Goal: Information Seeking & Learning: Learn about a topic

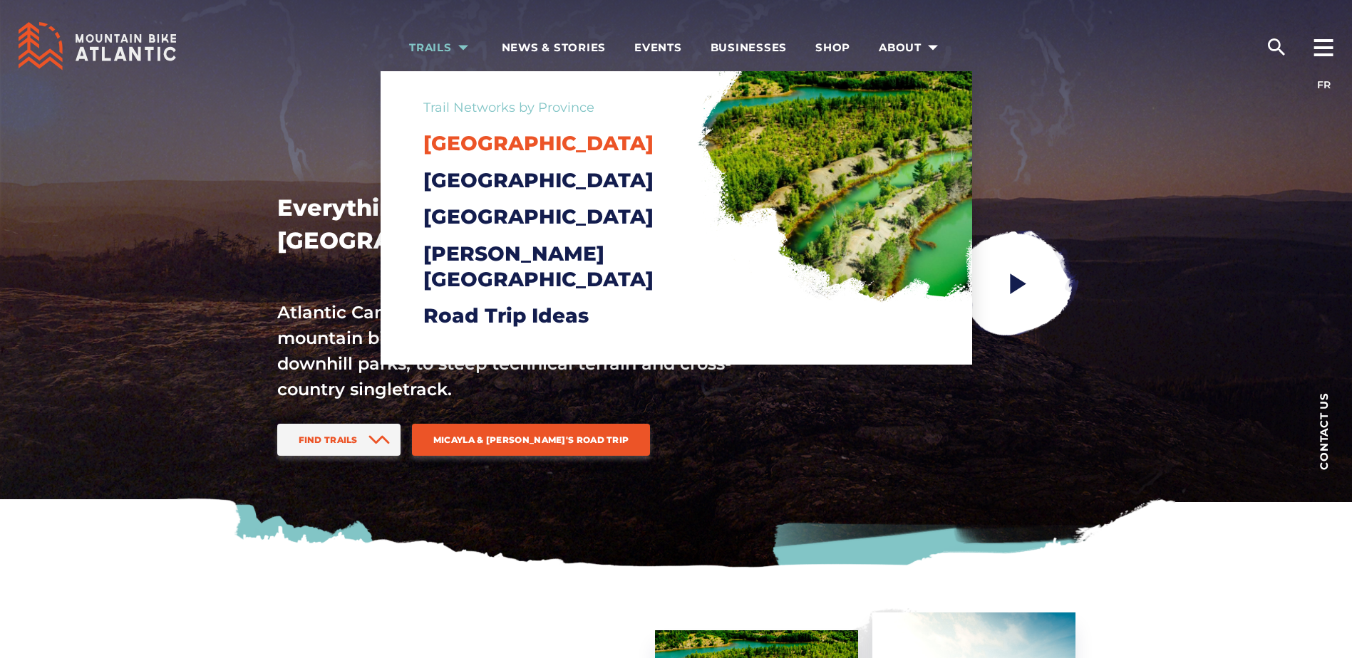
click at [480, 135] on span "[GEOGRAPHIC_DATA]" at bounding box center [538, 143] width 230 height 24
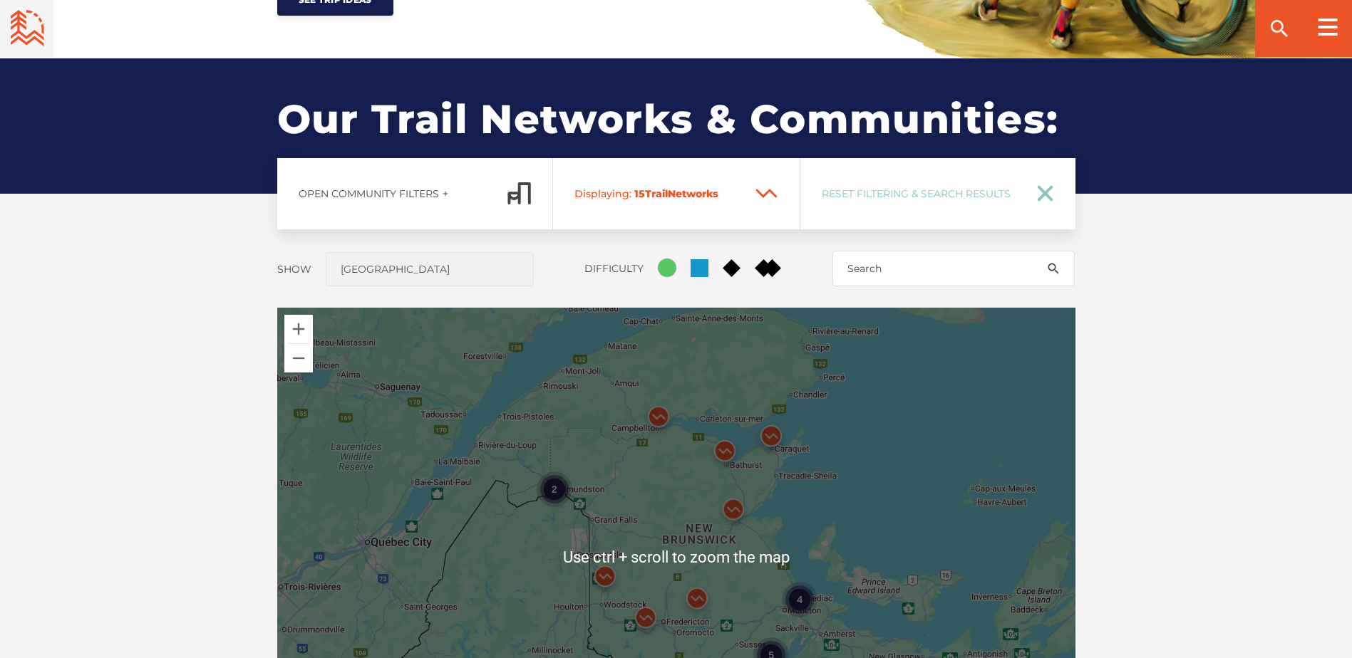
scroll to position [1211, 0]
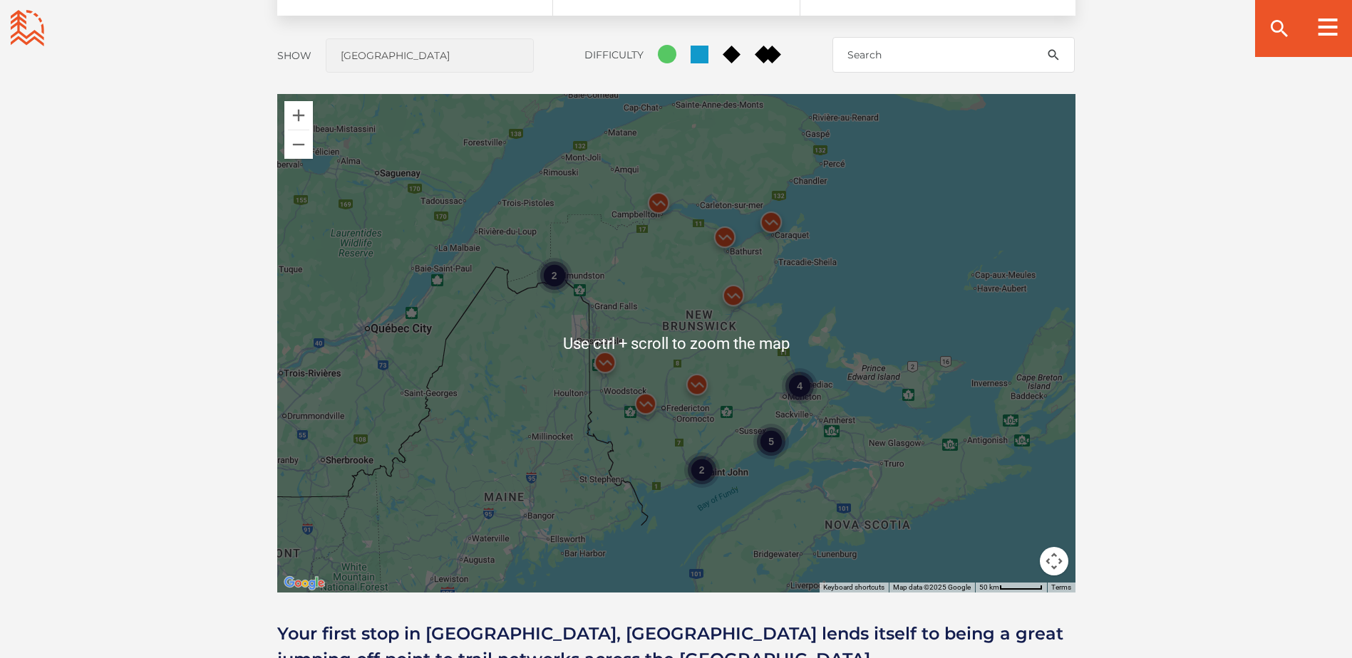
click at [643, 404] on img at bounding box center [645, 407] width 54 height 54
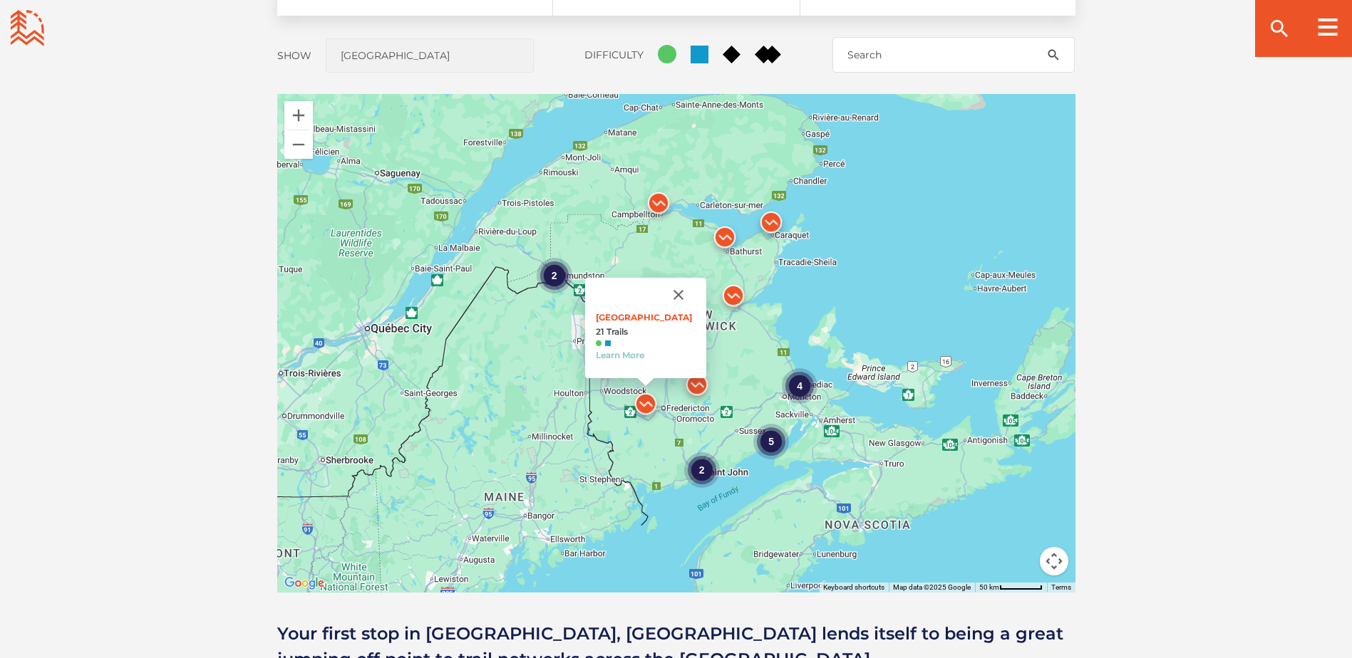
click at [695, 377] on img at bounding box center [697, 388] width 54 height 54
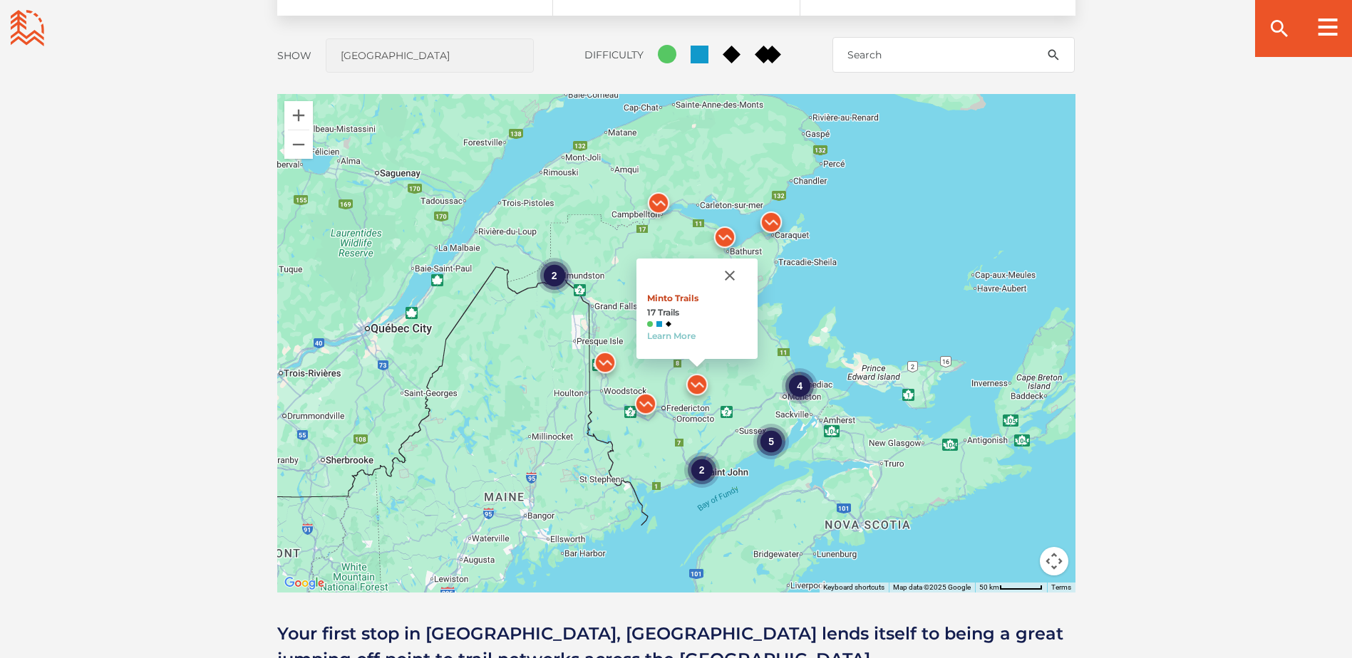
click at [685, 295] on link "Minto Trails" at bounding box center [672, 298] width 51 height 11
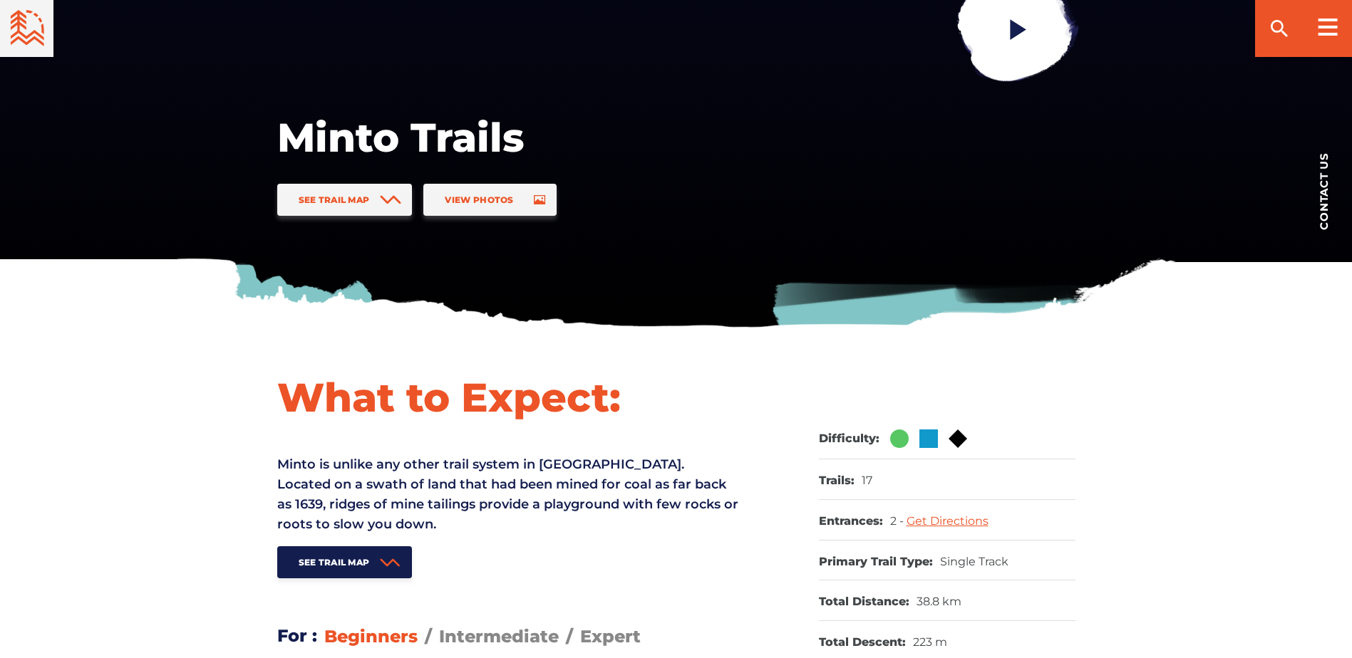
scroll to position [356, 0]
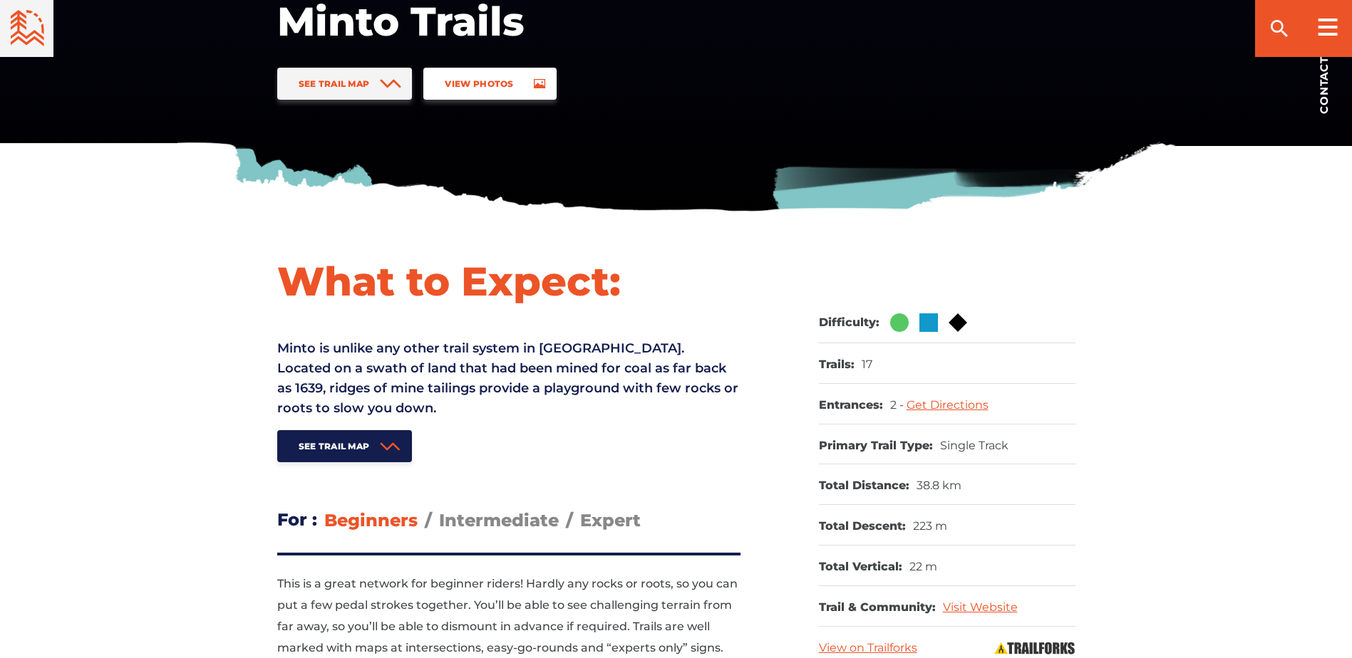
click at [480, 73] on link "View Photos" at bounding box center [489, 84] width 133 height 32
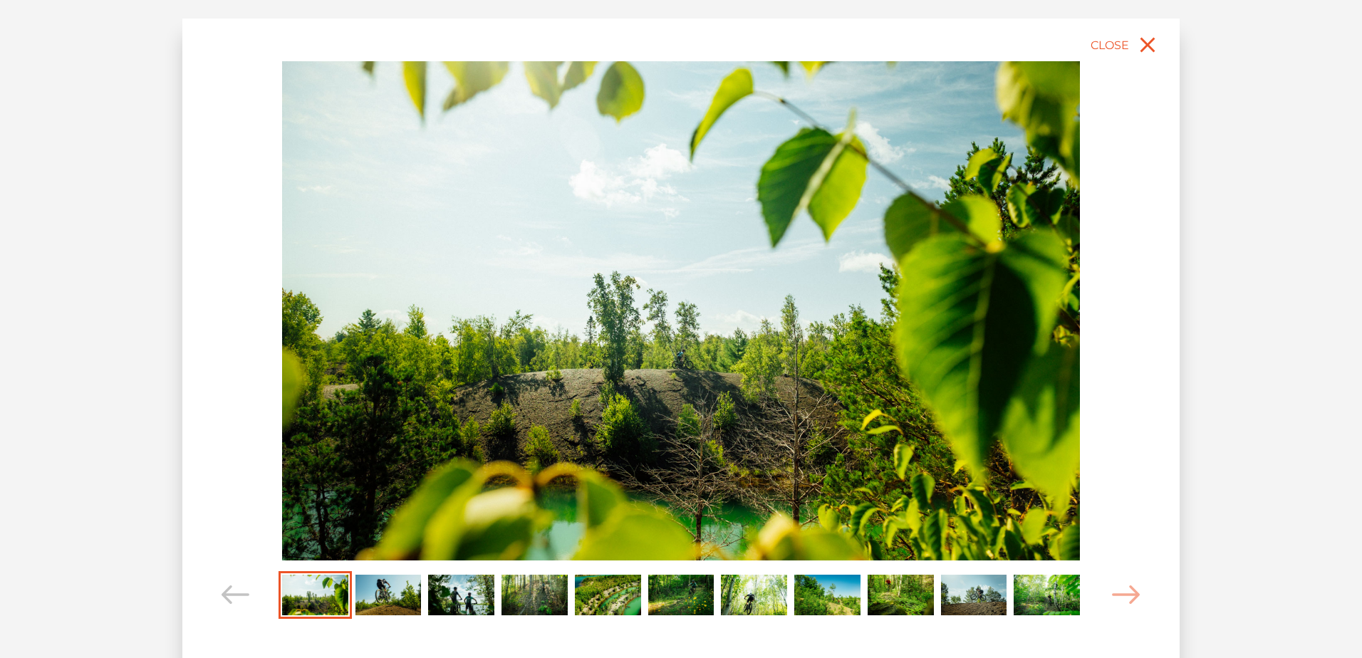
click at [385, 585] on img "Carousel Page 2" at bounding box center [389, 595] width 66 height 41
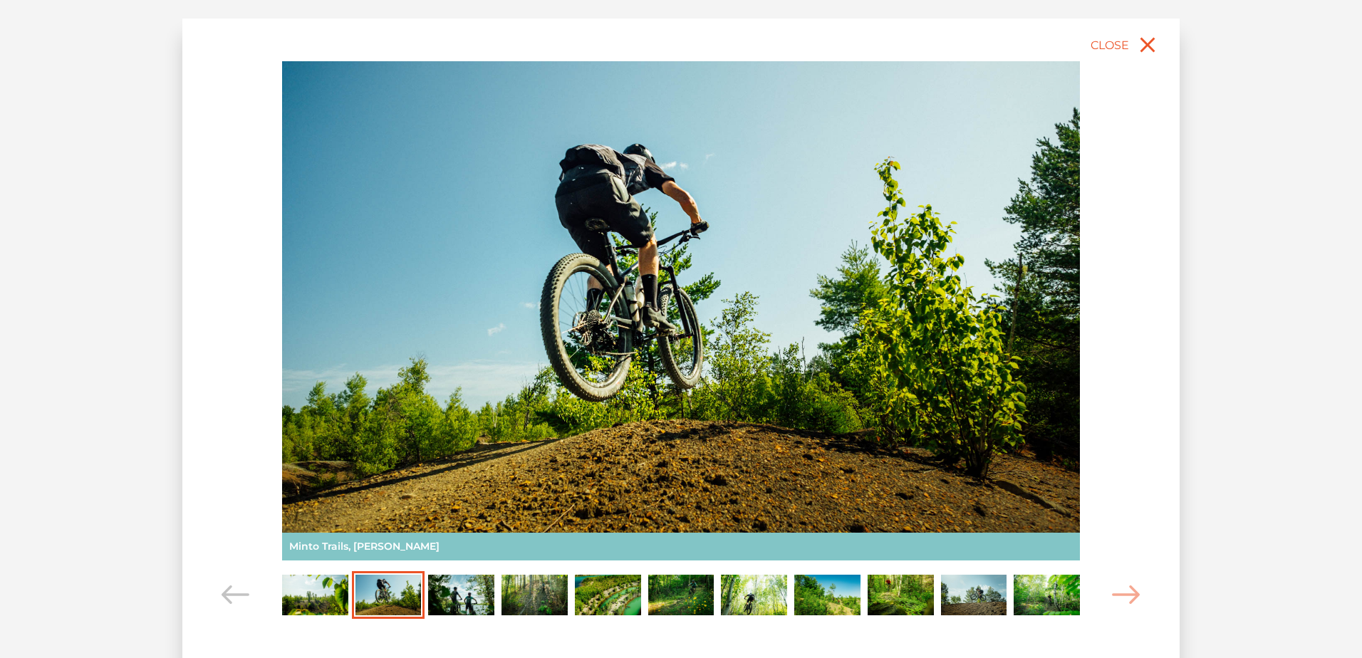
click at [458, 586] on img "Carousel Page 3" at bounding box center [461, 595] width 66 height 41
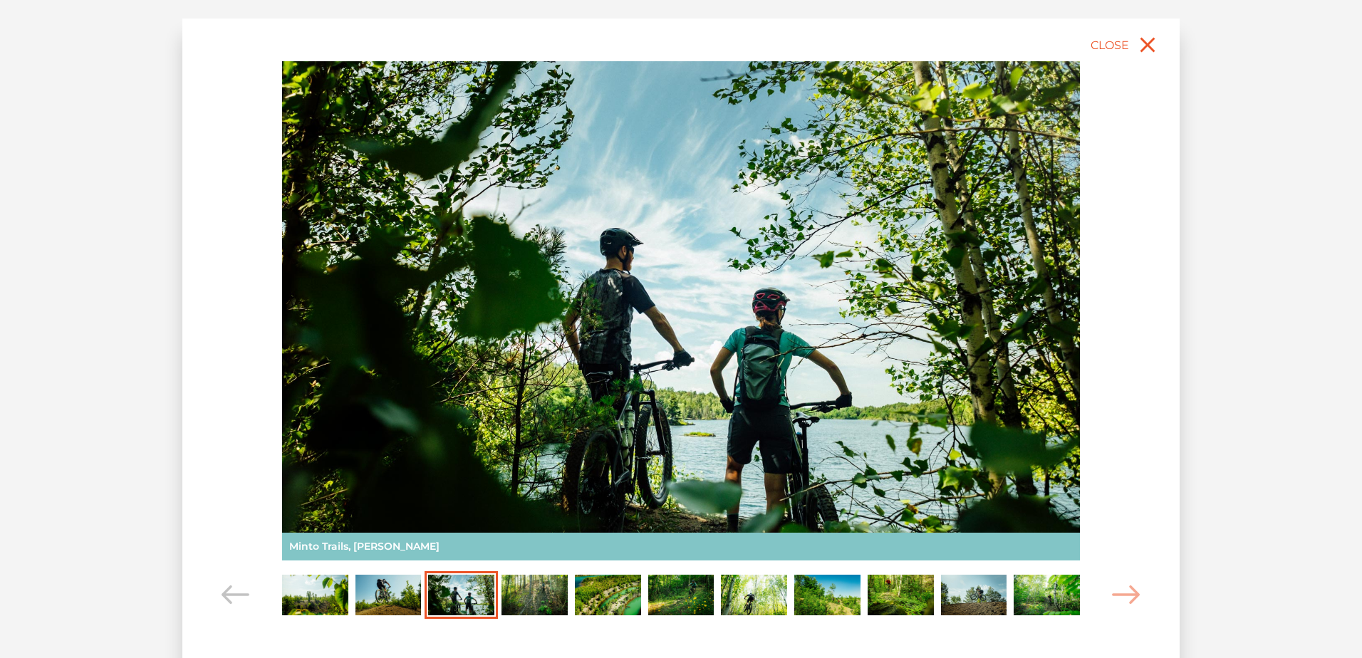
click at [553, 582] on img "Carousel Page 4" at bounding box center [535, 595] width 66 height 41
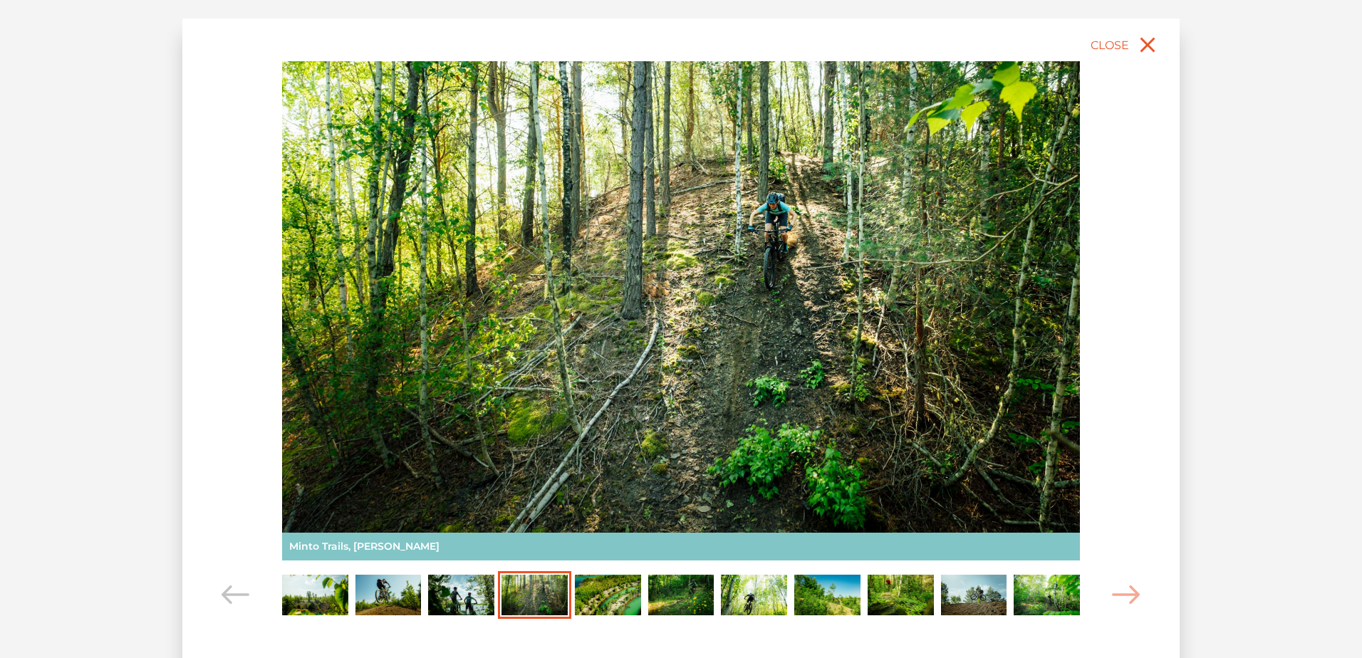
click at [611, 601] on img "Carousel Page 5" at bounding box center [608, 595] width 66 height 41
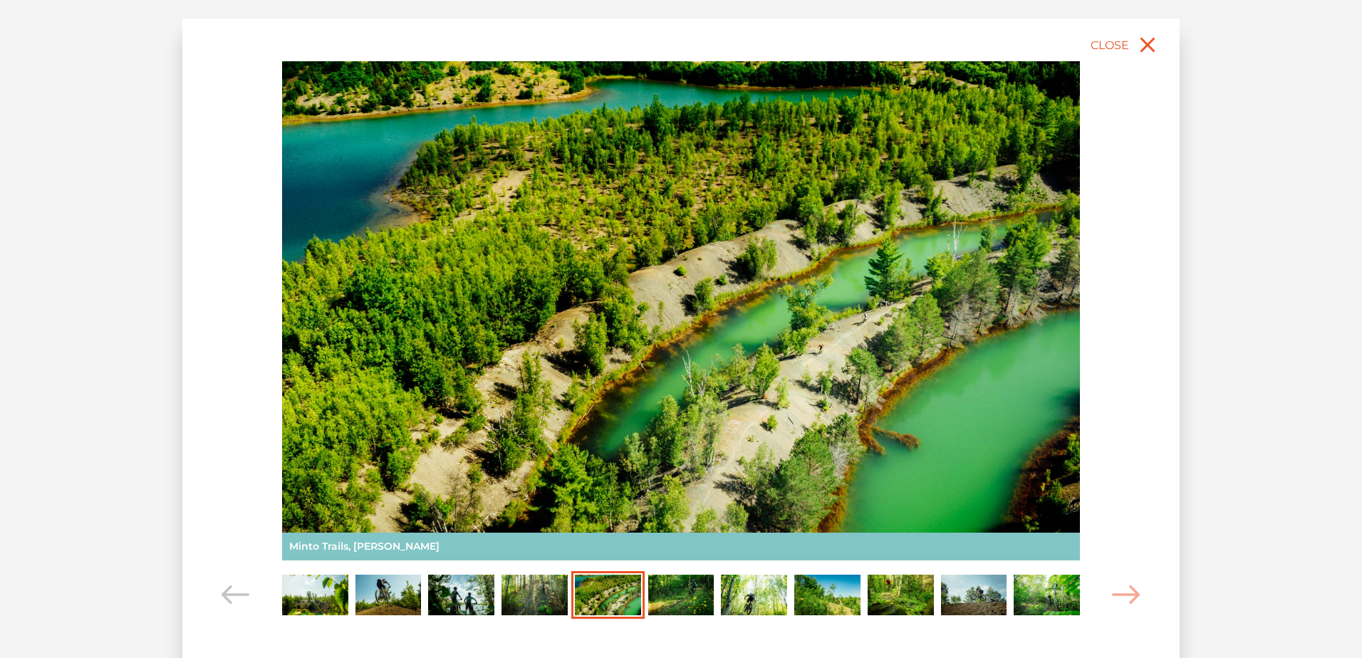
click at [682, 589] on img "Carousel Page 6" at bounding box center [681, 595] width 66 height 41
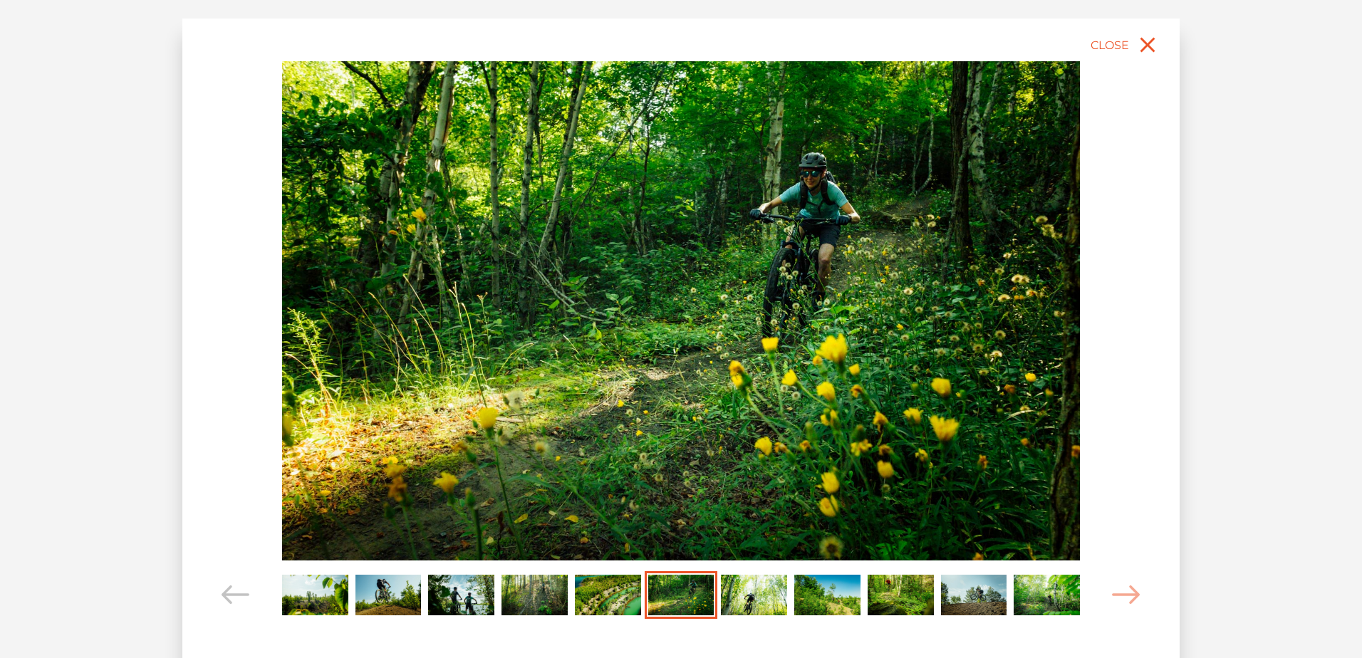
click at [758, 589] on img "Carousel Page 7" at bounding box center [754, 595] width 66 height 41
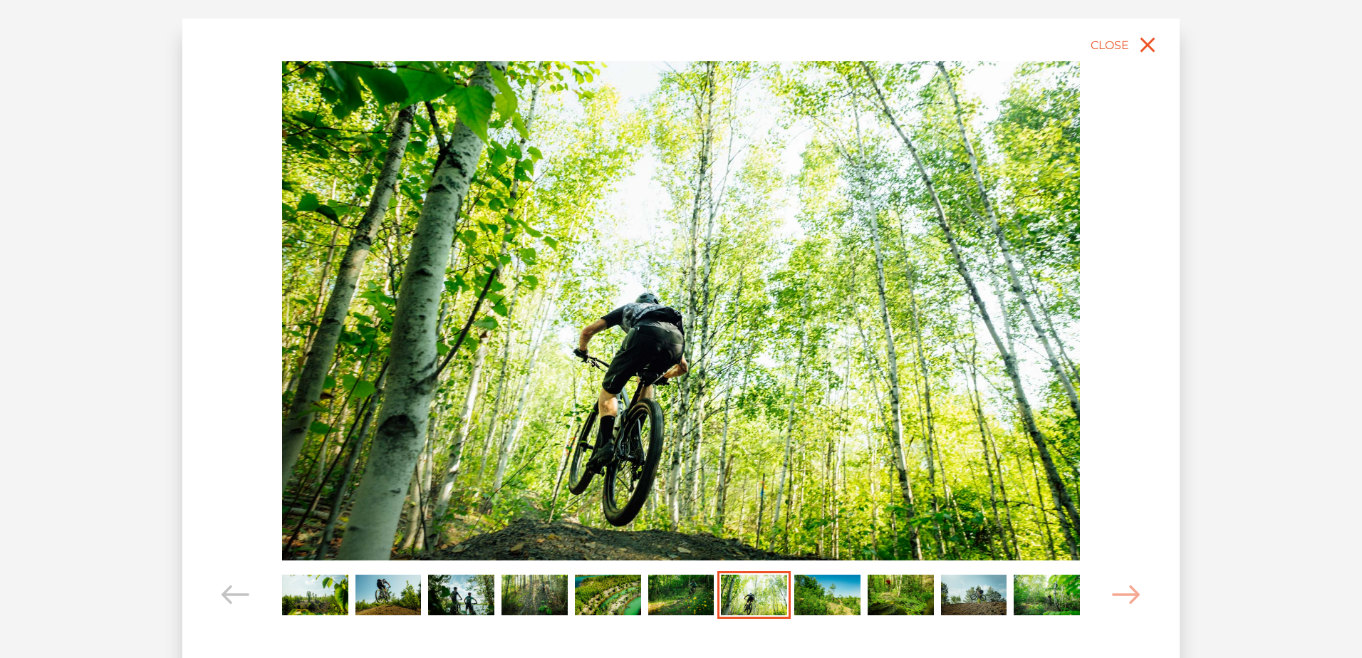
click at [844, 584] on img "Carousel Page 8" at bounding box center [827, 595] width 66 height 41
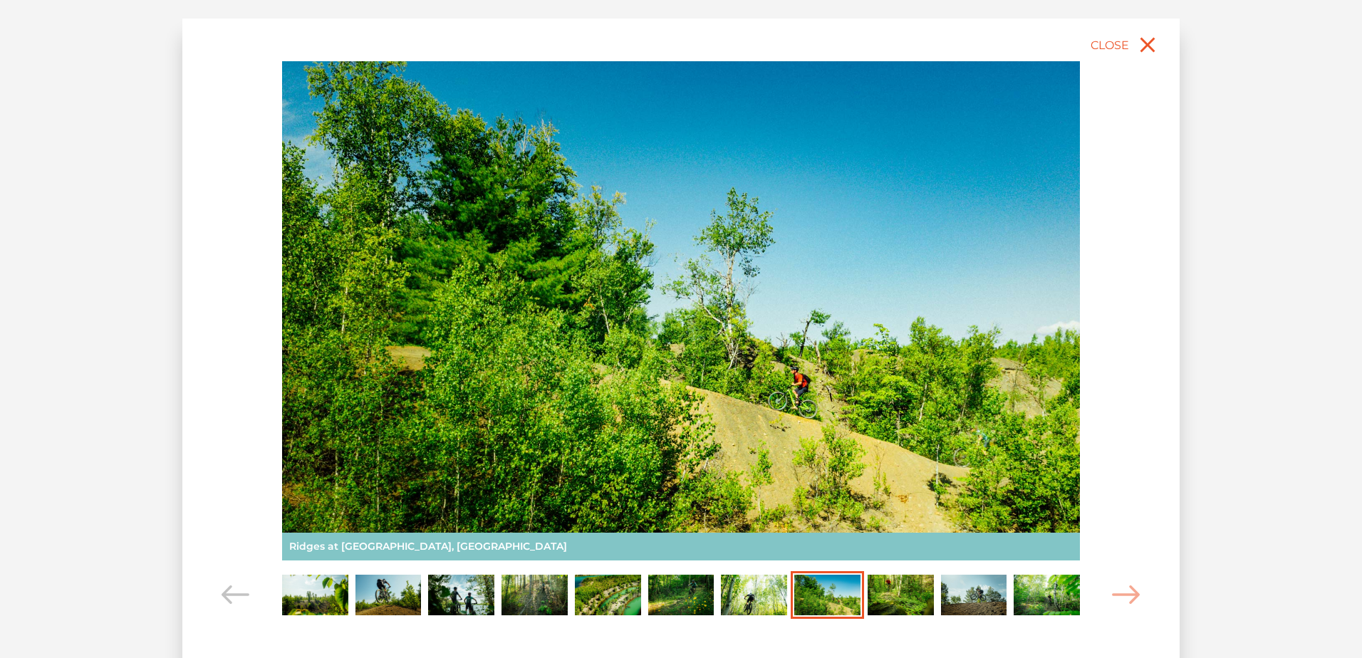
click at [908, 590] on img "Carousel Page 9" at bounding box center [901, 595] width 66 height 41
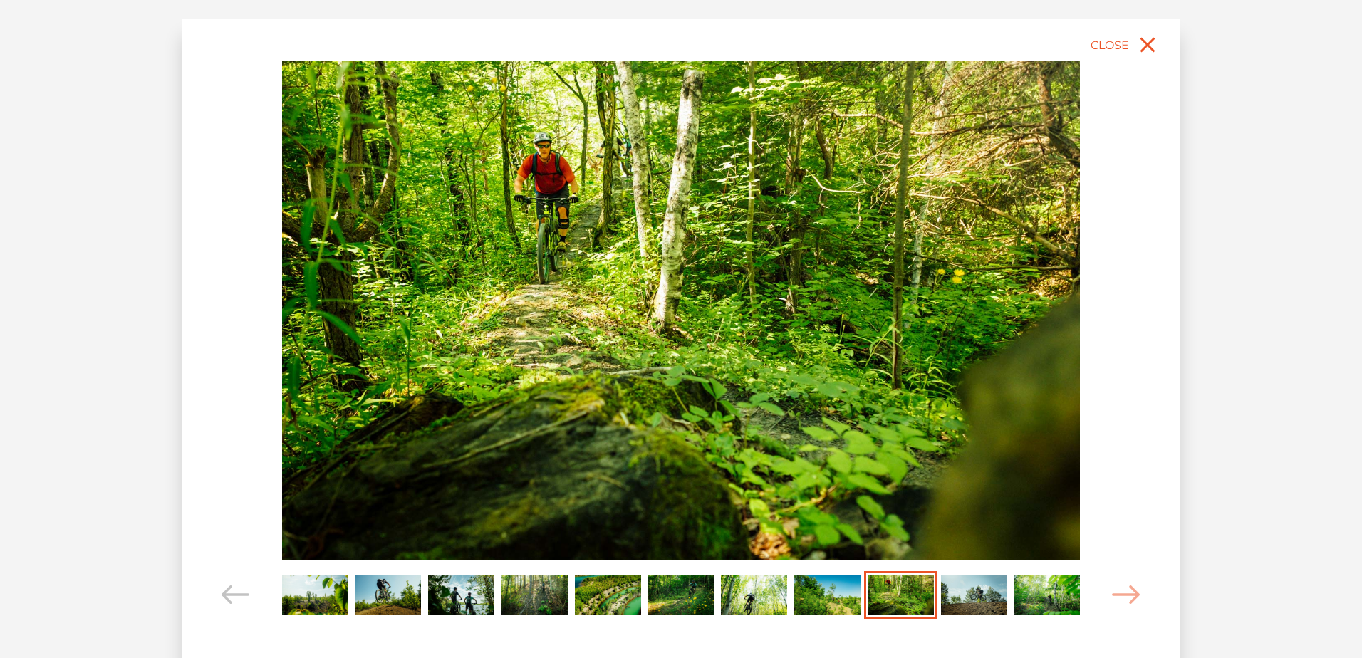
click at [987, 587] on img "Carousel Page 10" at bounding box center [974, 595] width 66 height 41
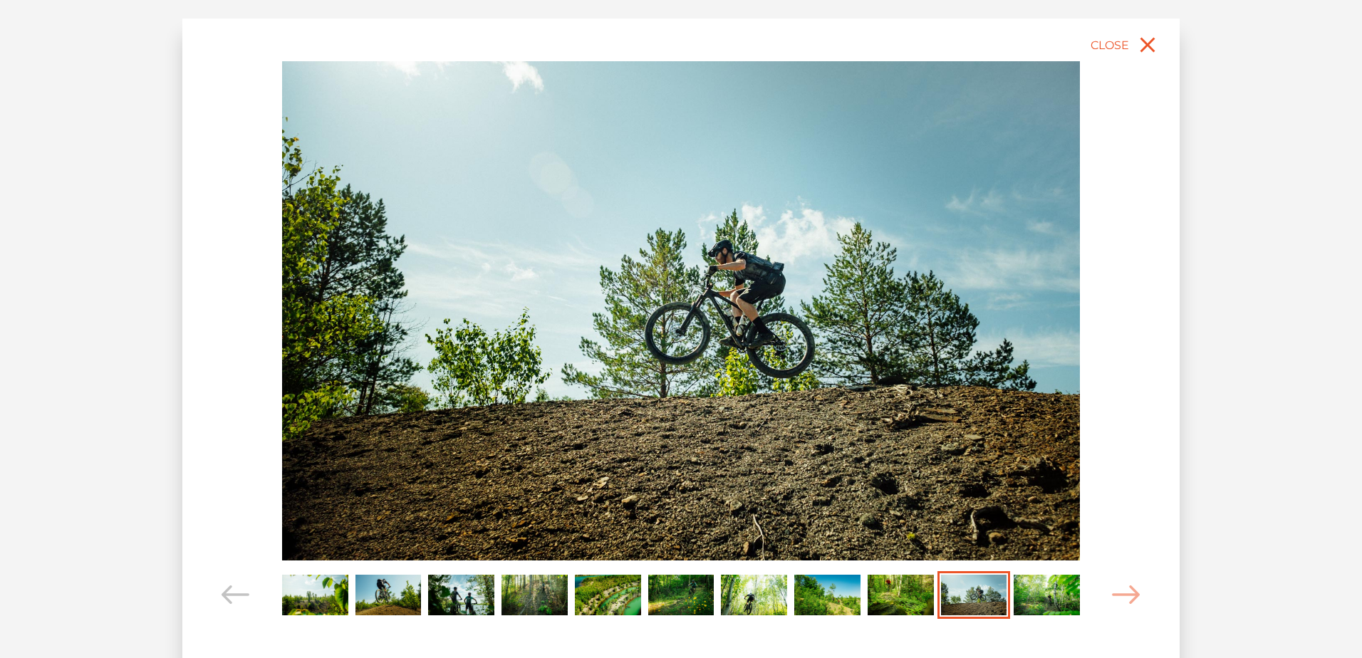
click at [1054, 586] on img "Carousel Page 11" at bounding box center [1047, 595] width 66 height 41
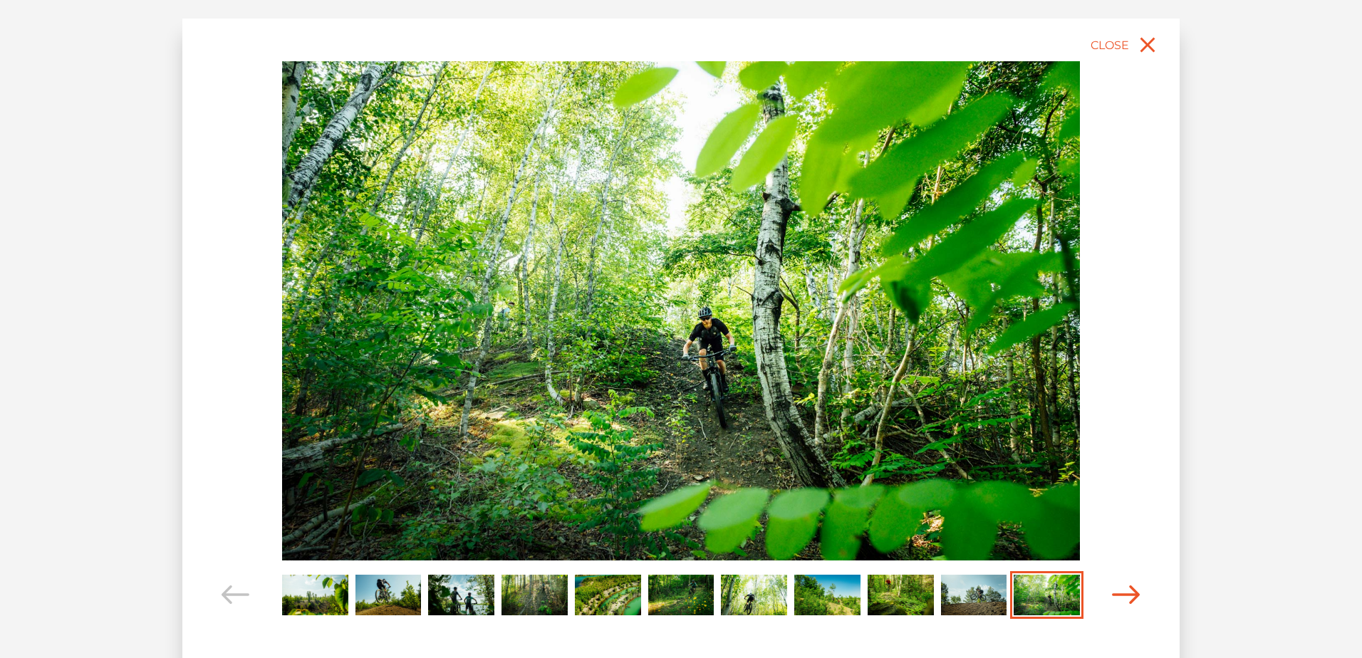
click at [1136, 587] on icon "Carousel Navigation" at bounding box center [1126, 595] width 28 height 19
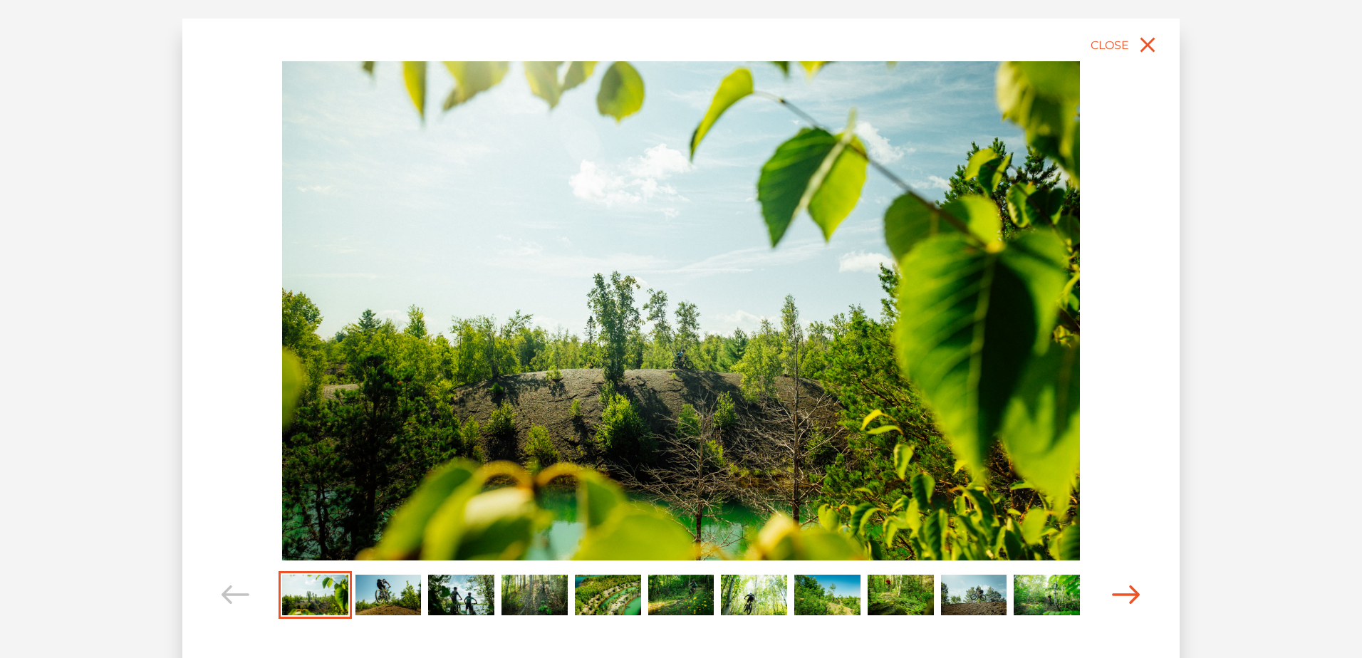
click at [1136, 587] on icon "Carousel Navigation" at bounding box center [1126, 595] width 28 height 19
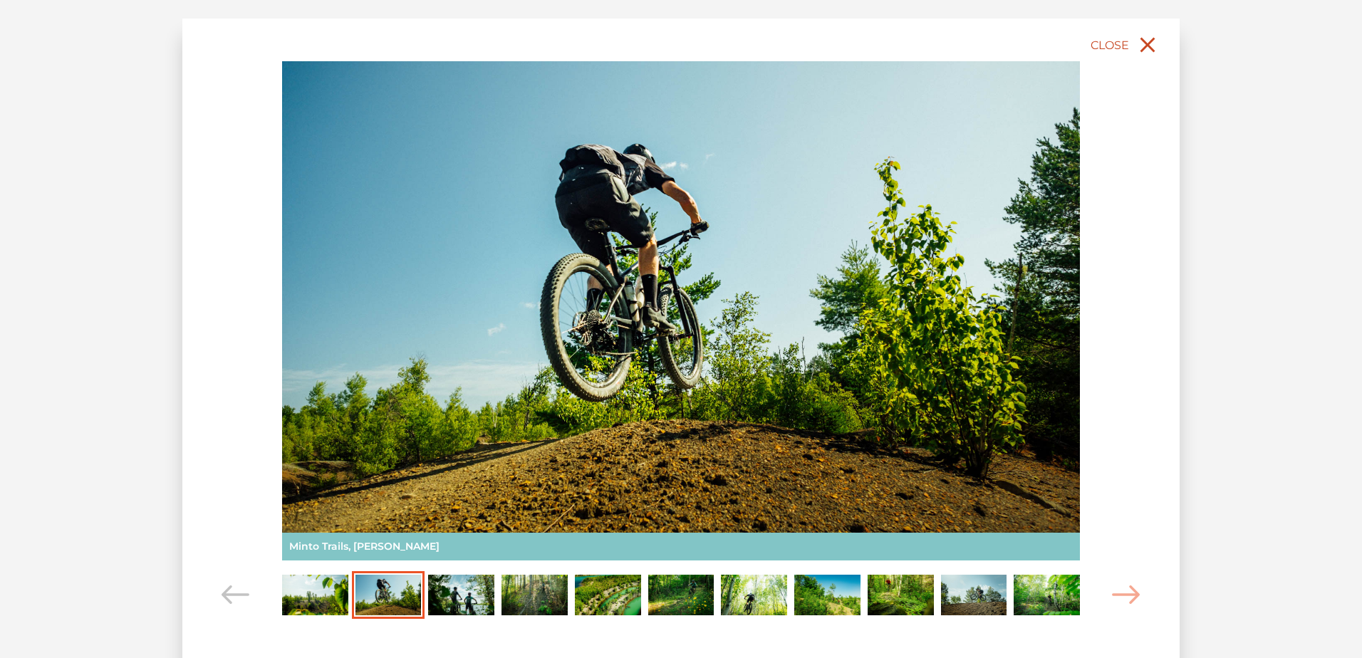
click at [1133, 43] on button "Close" at bounding box center [1126, 44] width 76 height 31
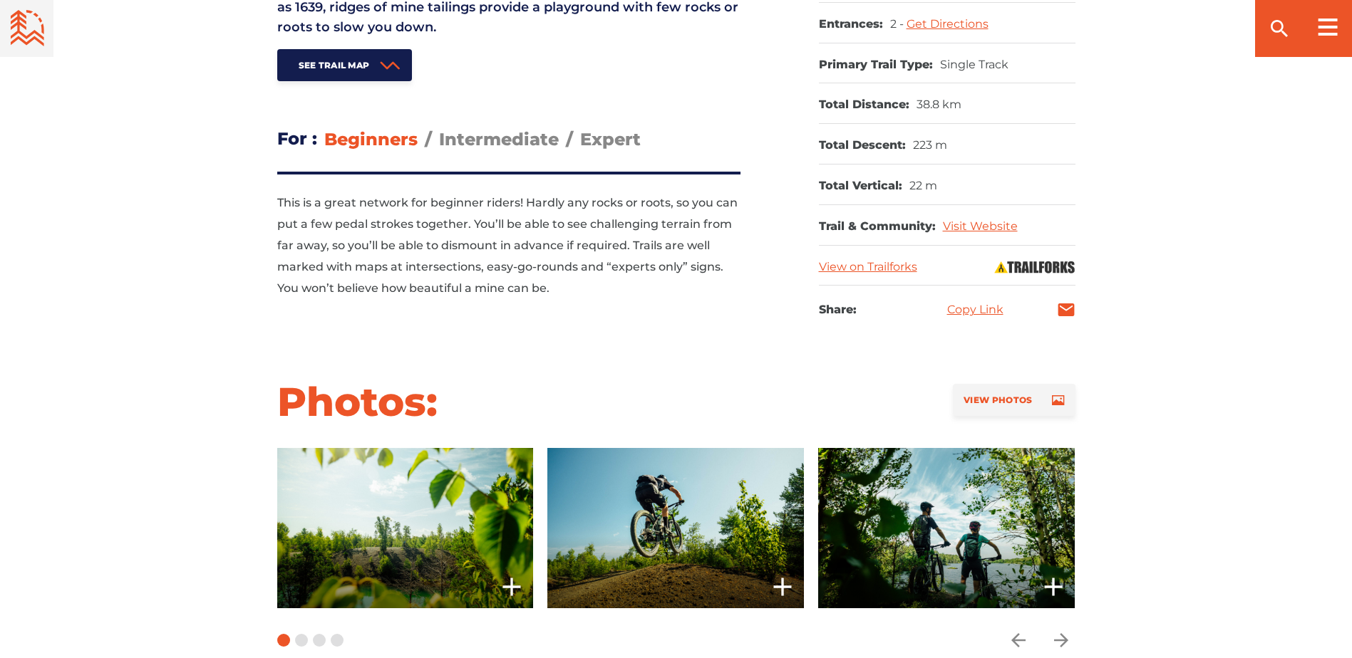
scroll to position [712, 0]
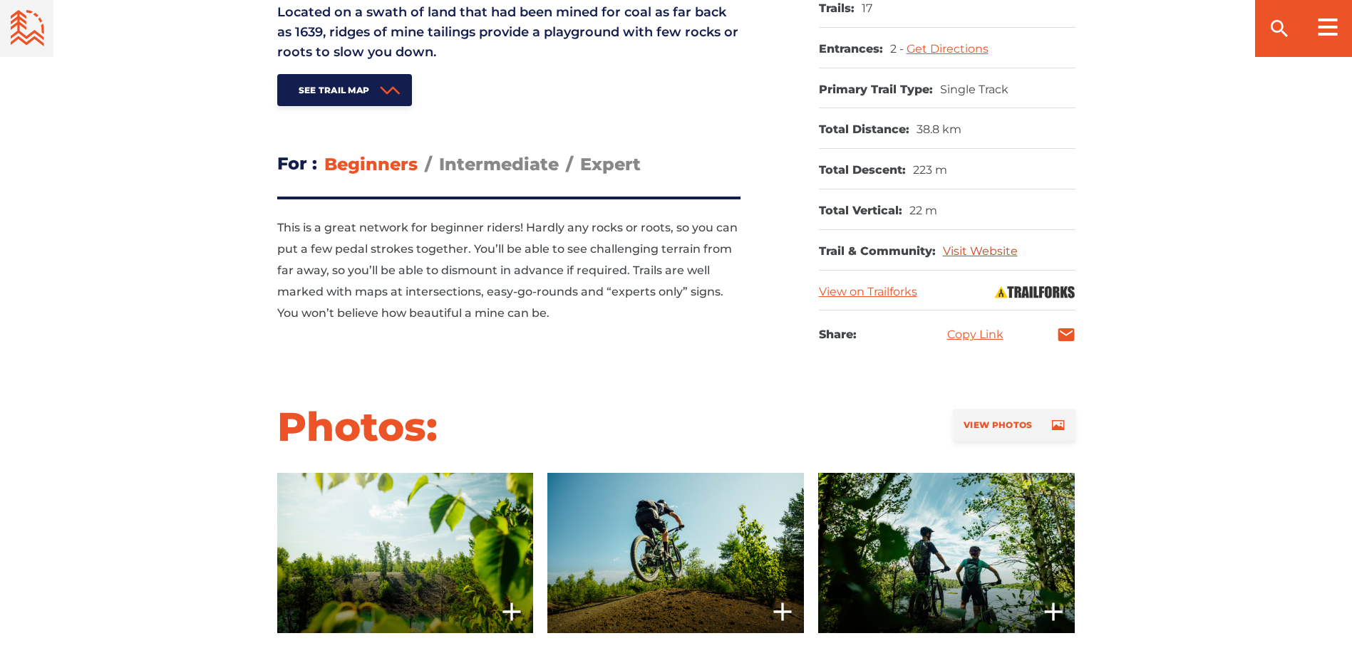
click at [980, 244] on link "Visit Website" at bounding box center [980, 251] width 75 height 14
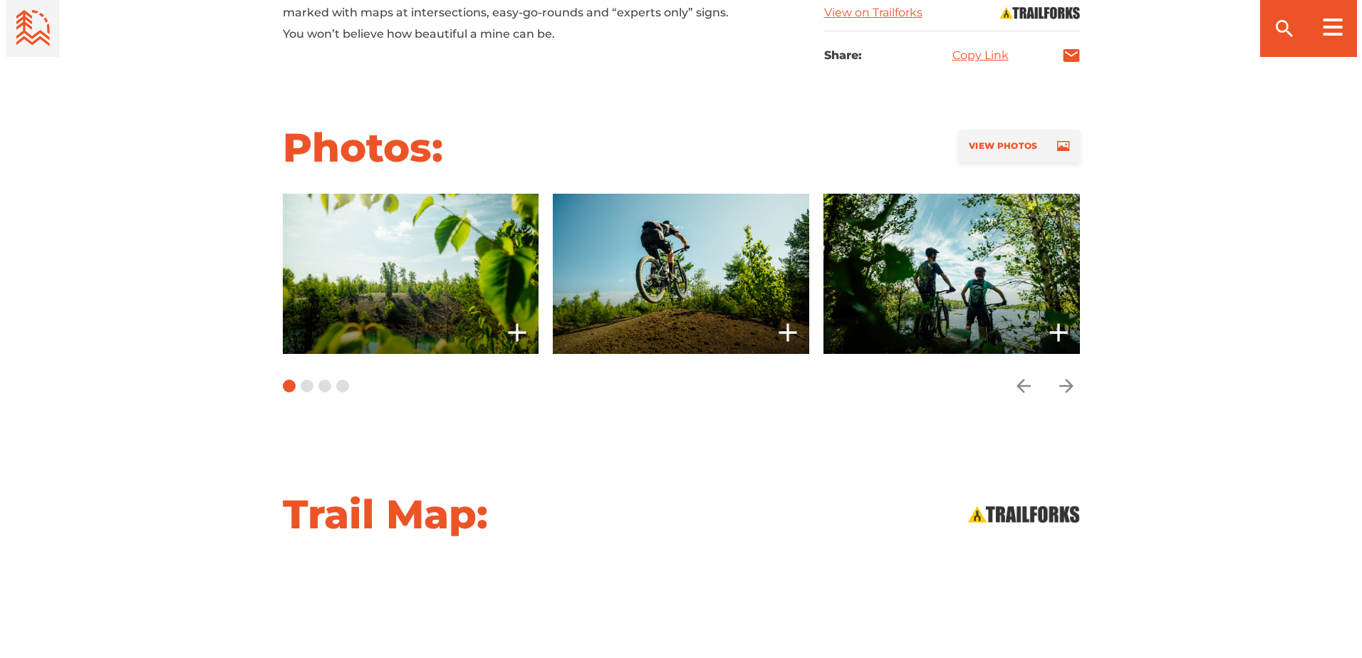
scroll to position [997, 0]
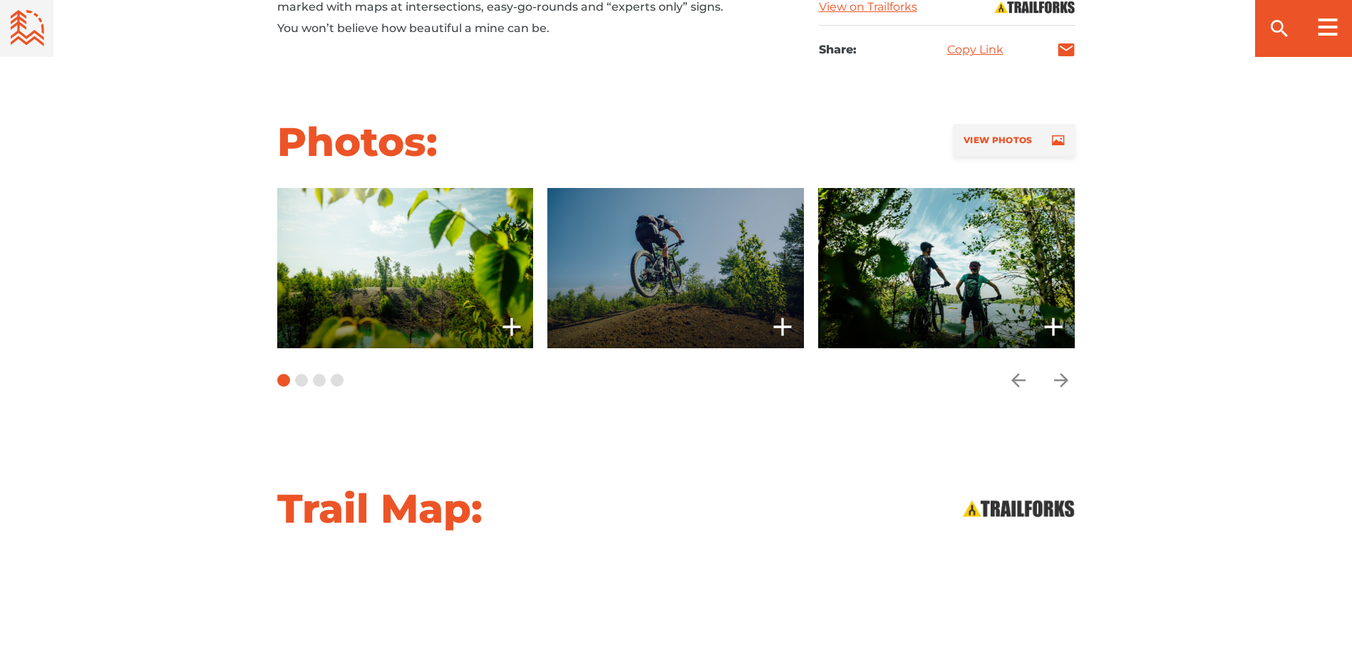
click at [679, 234] on span at bounding box center [675, 268] width 256 height 160
